Goal: Task Accomplishment & Management: Manage account settings

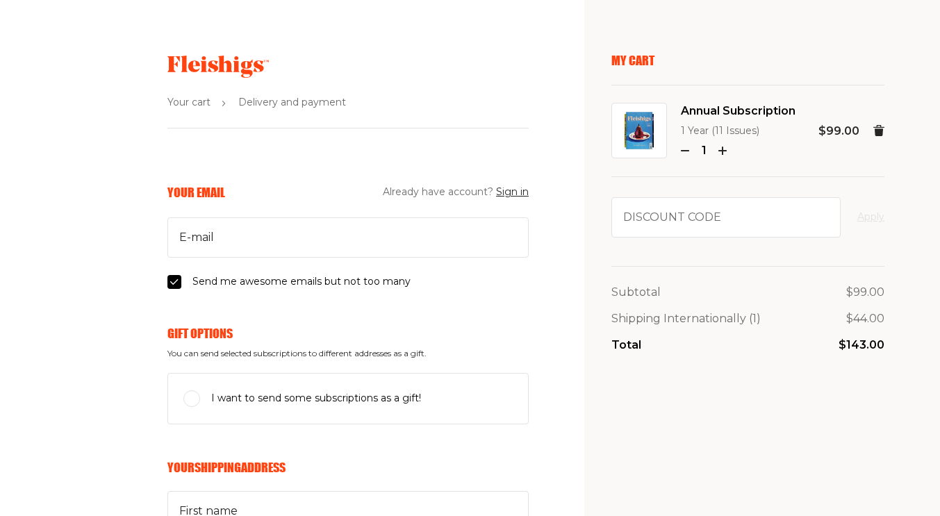
select select "AU"
click at [167, 68] on use at bounding box center [217, 67] width 101 height 22
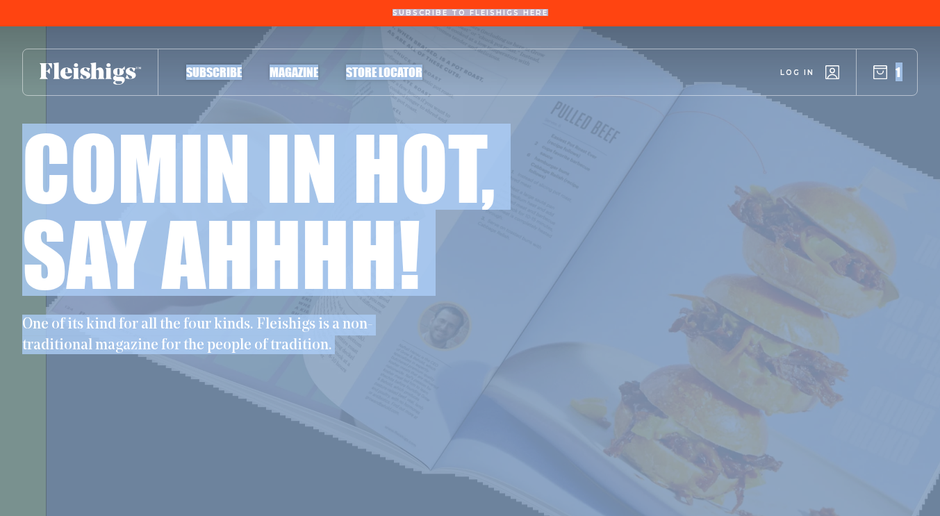
click at [805, 67] on span "Log in" at bounding box center [797, 62] width 34 height 10
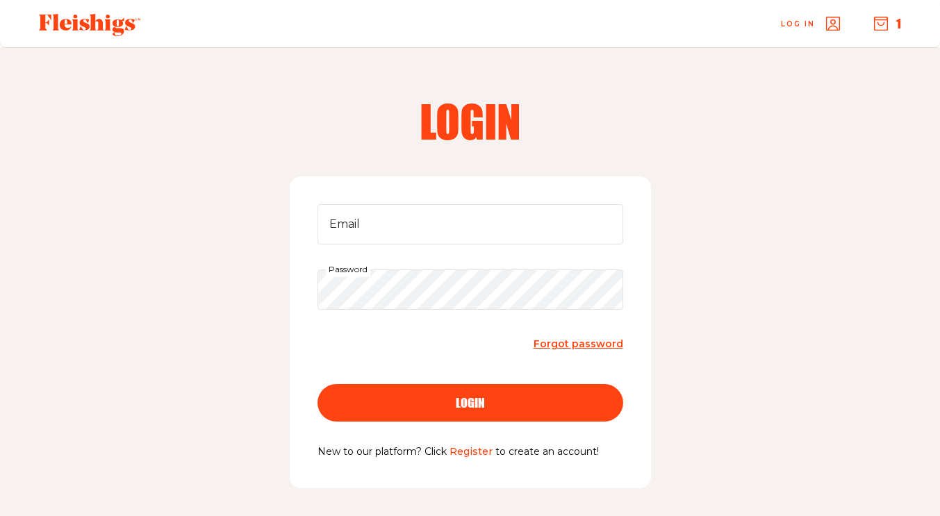
click at [548, 347] on span "Forgot password" at bounding box center [579, 344] width 90 height 13
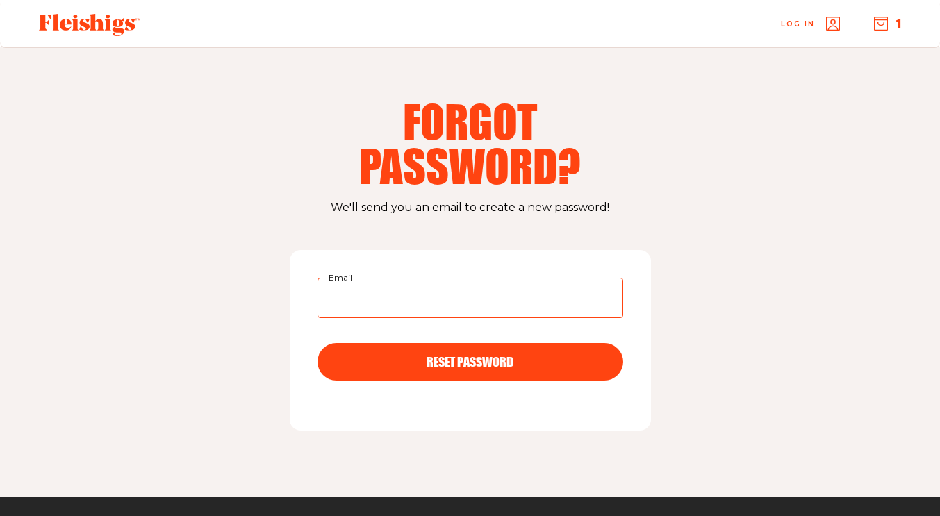
click at [416, 291] on input "Email" at bounding box center [471, 298] width 306 height 40
paste input "[EMAIL_ADDRESS][DOMAIN_NAME]"
type input "[EMAIL_ADDRESS][DOMAIN_NAME]"
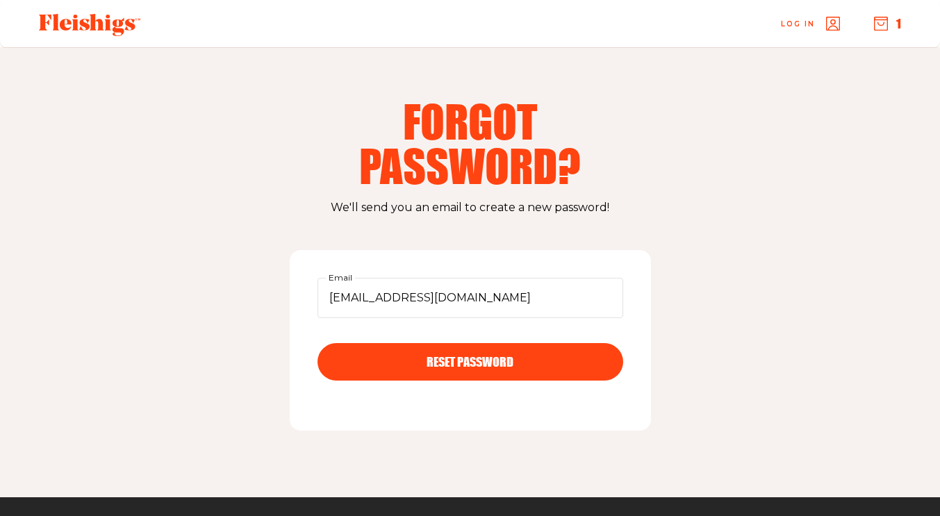
click at [454, 356] on span "RESET PASSWORD" at bounding box center [470, 349] width 87 height 13
click at [101, 36] on div at bounding box center [89, 23] width 135 height 47
click at [92, 16] on use at bounding box center [89, 25] width 101 height 22
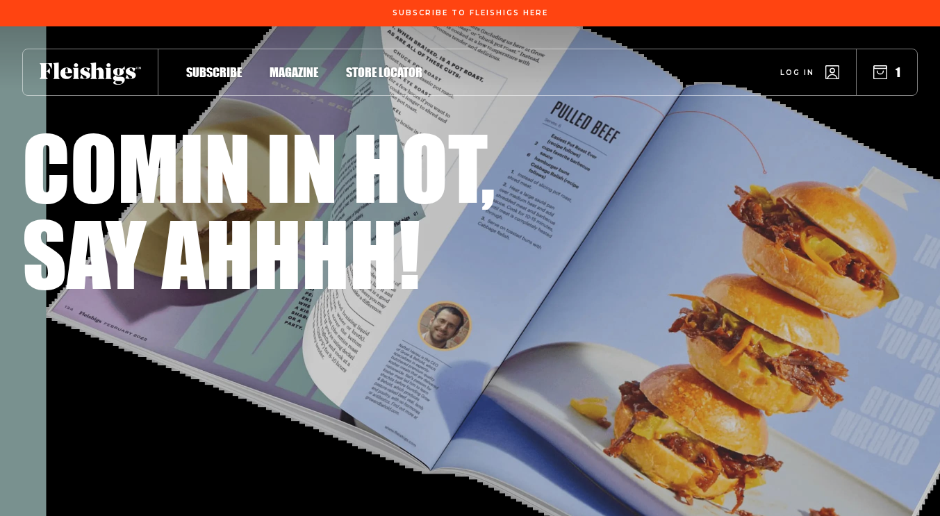
click at [302, 65] on span "Magazine" at bounding box center [294, 57] width 49 height 15
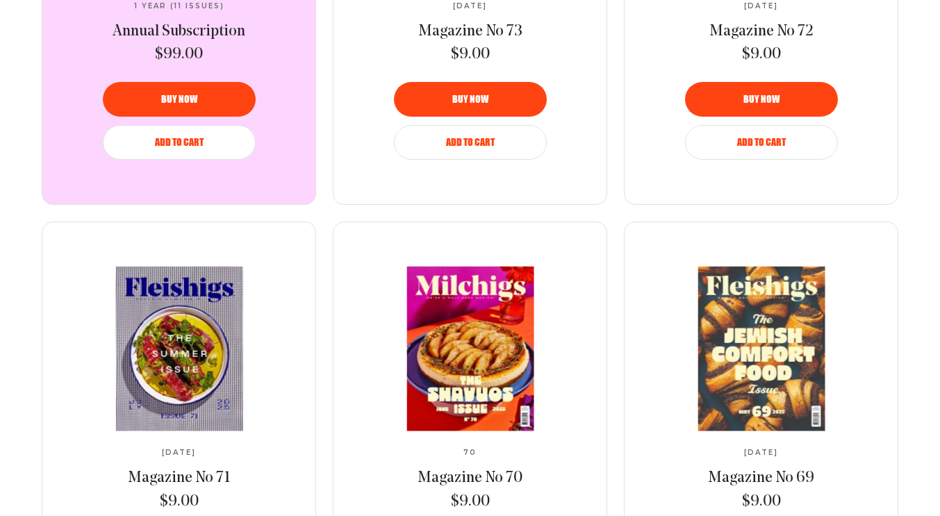
scroll to position [834, 0]
